Goal: Find contact information: Find contact information

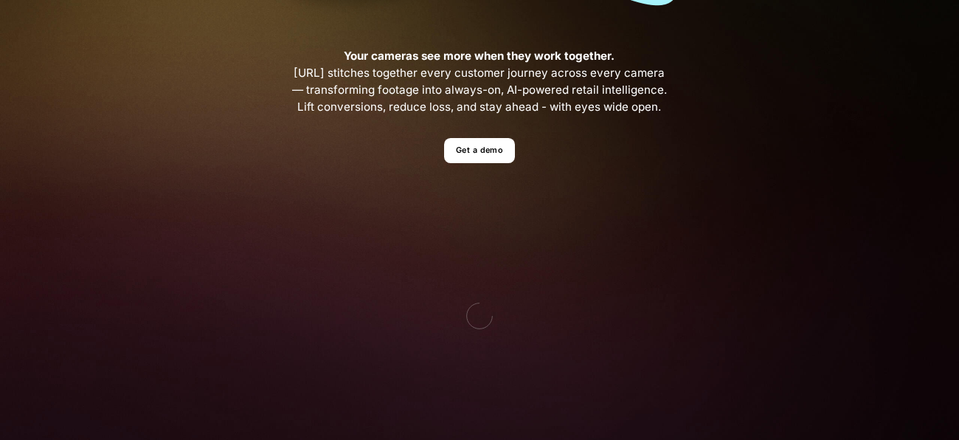
scroll to position [471, 0]
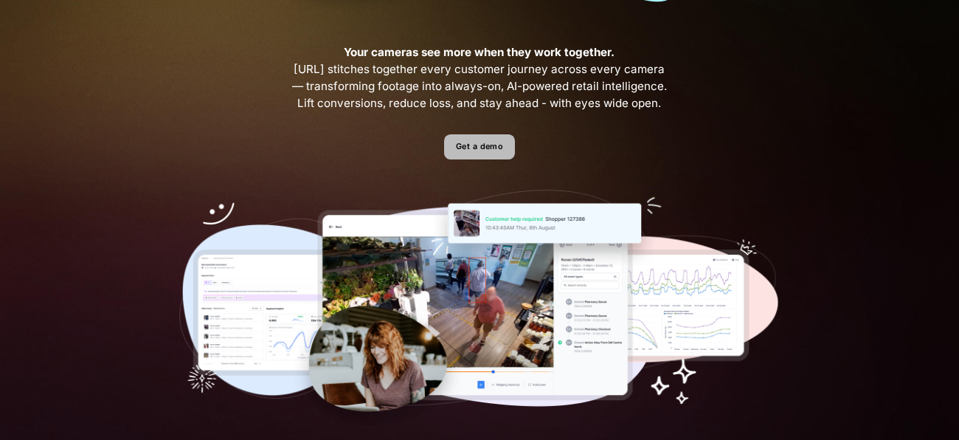
click at [503, 146] on link "Get a demo" at bounding box center [479, 147] width 70 height 26
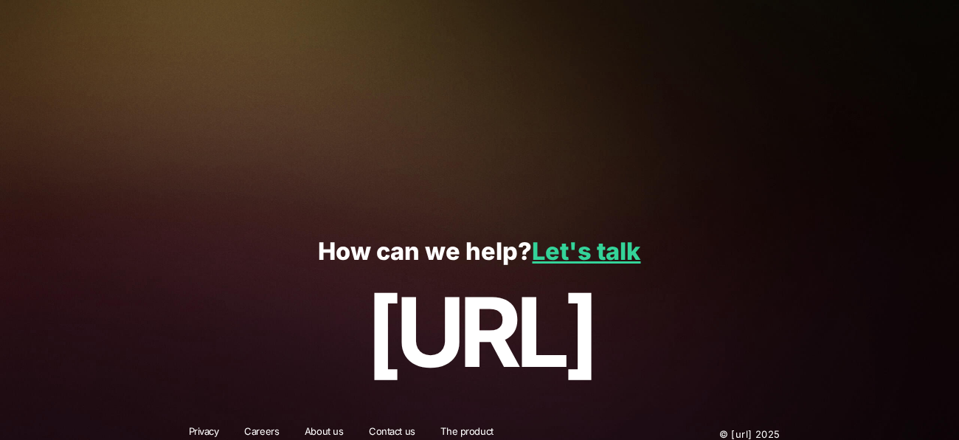
scroll to position [2864, 0]
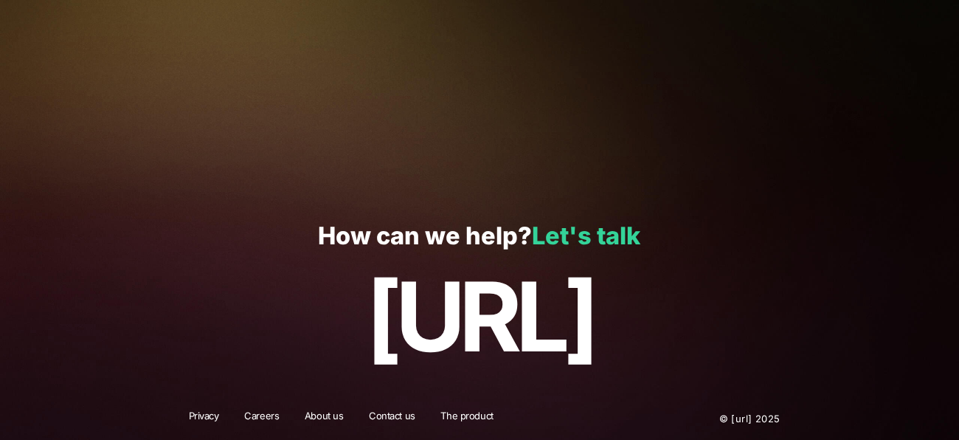
click at [559, 230] on link "Let's talk" at bounding box center [586, 235] width 108 height 29
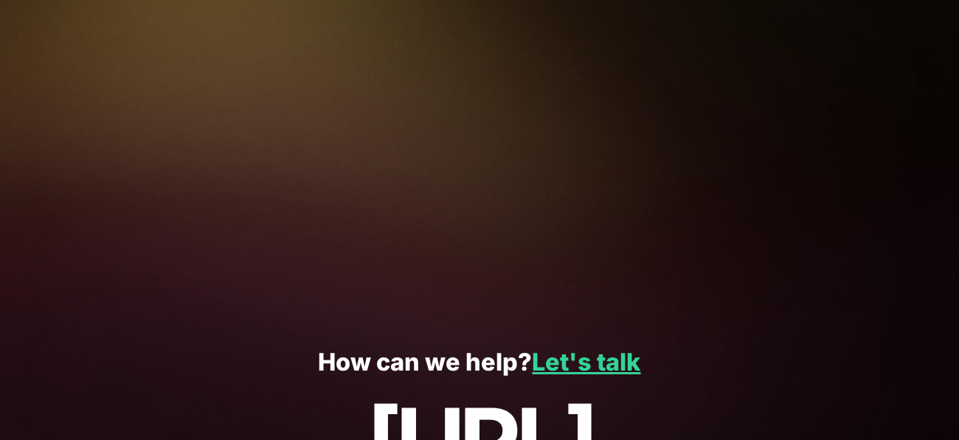
scroll to position [453, 0]
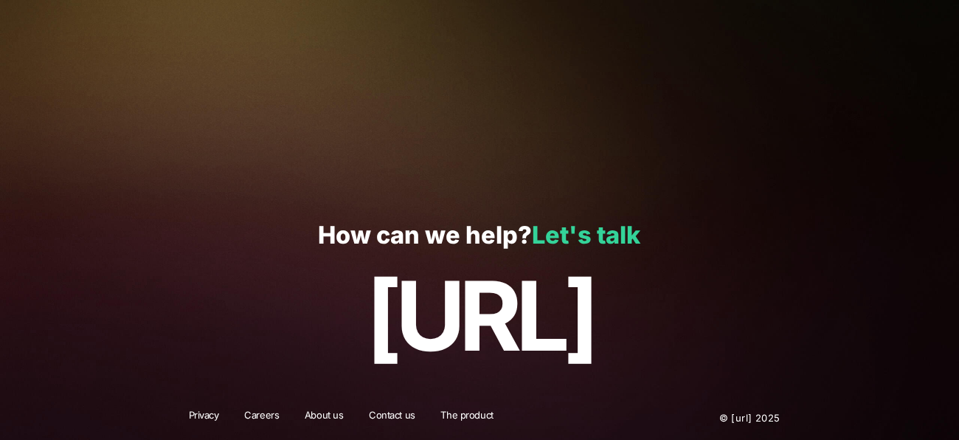
click at [610, 245] on link "Let's talk" at bounding box center [586, 235] width 108 height 29
